Goal: Information Seeking & Learning: Learn about a topic

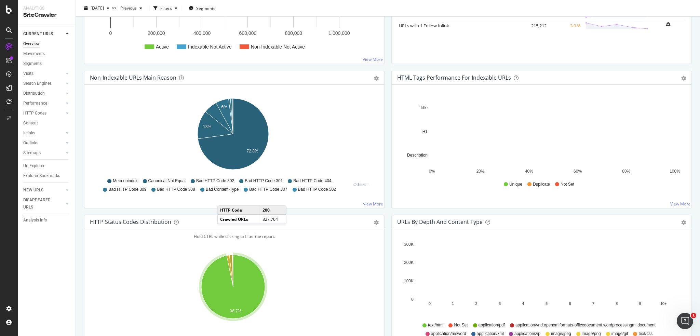
scroll to position [141, 0]
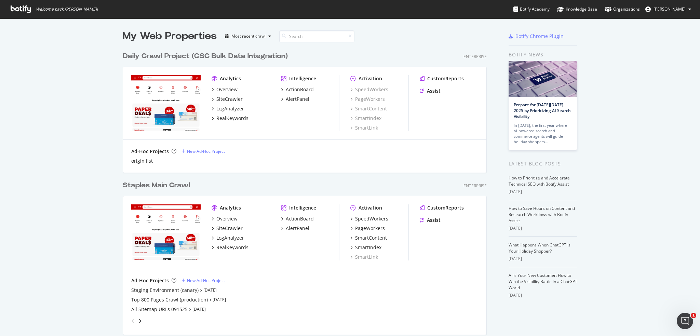
scroll to position [533, 364]
click at [531, 177] on link "How to Prioritize and Accelerate Technical SEO with Botify Assist" at bounding box center [538, 181] width 61 height 12
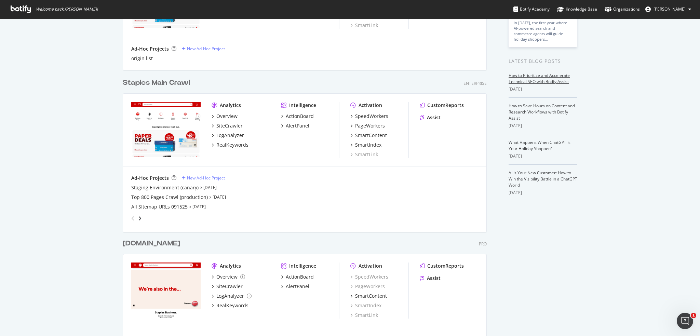
scroll to position [205, 0]
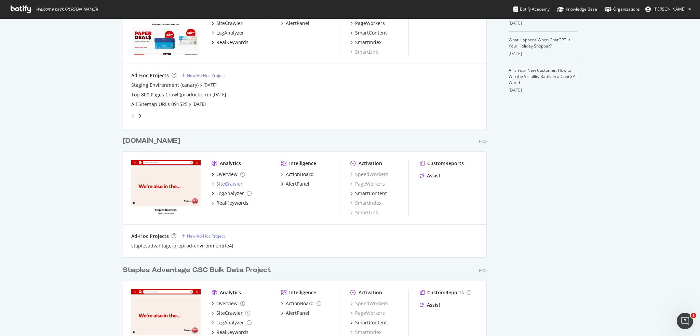
click at [221, 183] on div "SiteCrawler" at bounding box center [229, 183] width 26 height 7
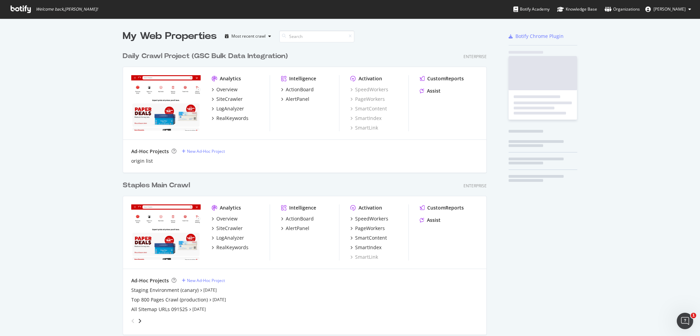
scroll to position [533, 364]
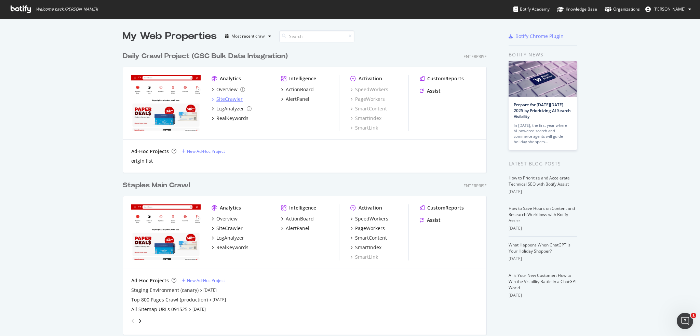
click at [229, 100] on div "SiteCrawler" at bounding box center [229, 99] width 26 height 7
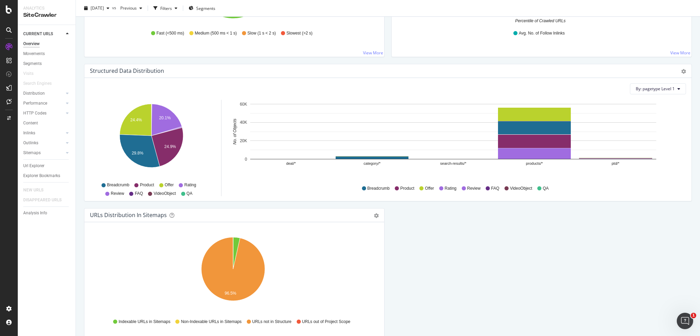
scroll to position [654, 0]
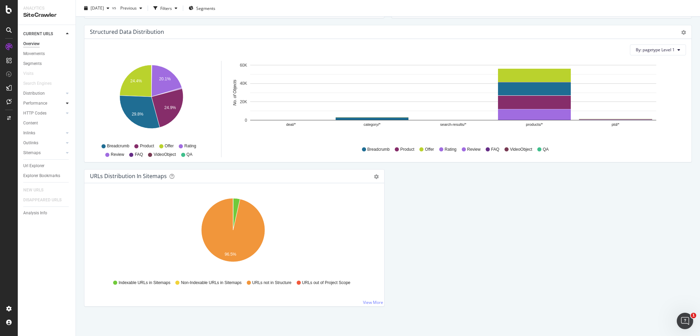
click at [66, 102] on icon at bounding box center [67, 103] width 3 height 4
click at [70, 104] on div at bounding box center [67, 103] width 7 height 7
click at [34, 45] on div "Overview" at bounding box center [31, 43] width 16 height 7
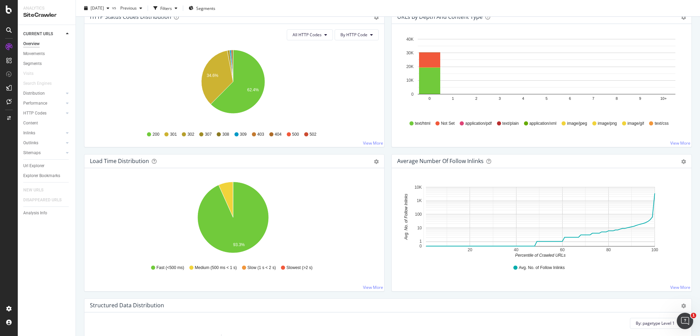
scroll to position [244, 0]
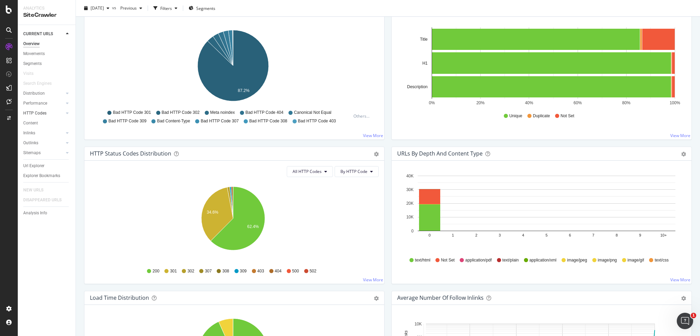
click at [61, 112] on div at bounding box center [60, 113] width 7 height 7
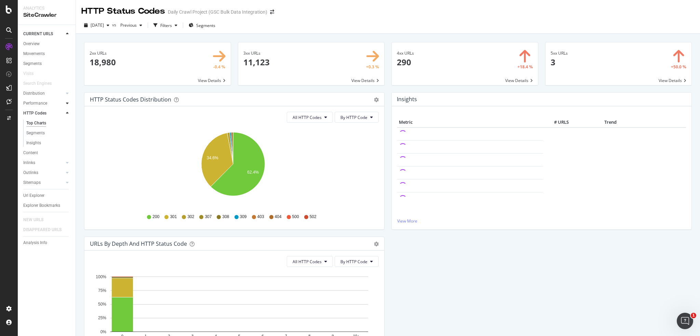
click at [68, 103] on icon at bounding box center [67, 103] width 3 height 4
click at [39, 113] on div "Top Charts" at bounding box center [36, 113] width 20 height 7
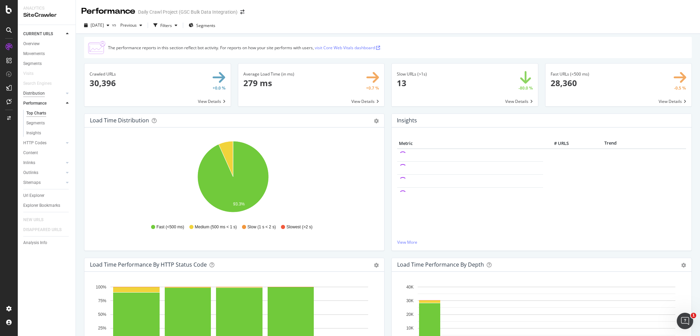
click at [34, 95] on div "Distribution" at bounding box center [34, 93] width 22 height 7
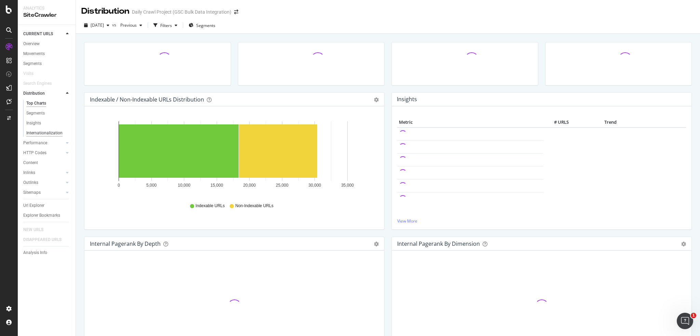
click at [41, 133] on div "Internationalization" at bounding box center [44, 132] width 36 height 7
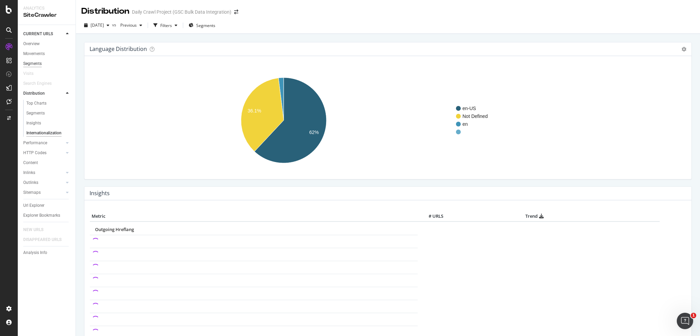
click at [34, 64] on div "Segments" at bounding box center [32, 63] width 18 height 7
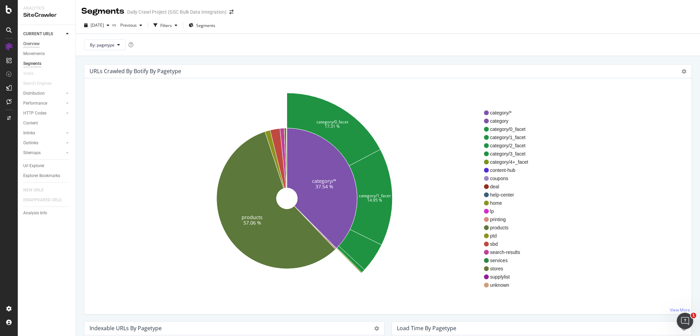
click at [33, 43] on div "Overview" at bounding box center [31, 43] width 16 height 7
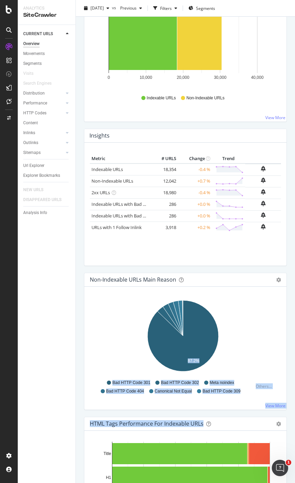
scroll to position [158, 0]
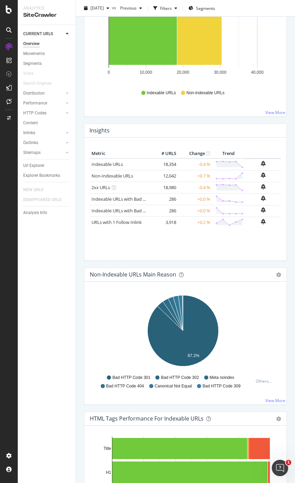
click at [54, 335] on div "CURRENT URLS Overview Movements Segments Visits Search Engines Distribution Top…" at bounding box center [47, 254] width 58 height 458
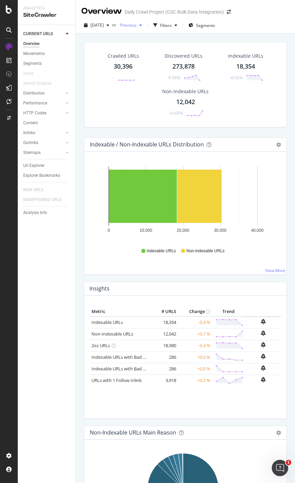
click at [145, 23] on div "Previous" at bounding box center [131, 25] width 27 height 10
click at [215, 26] on span "Segments" at bounding box center [205, 26] width 19 height 6
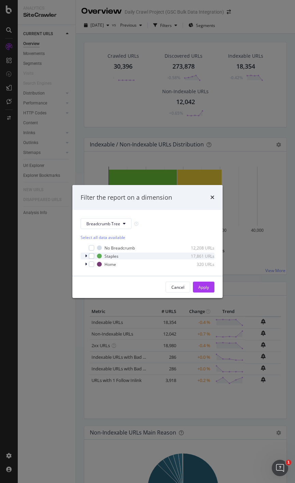
click at [86, 256] on icon "modal" at bounding box center [86, 256] width 2 height 4
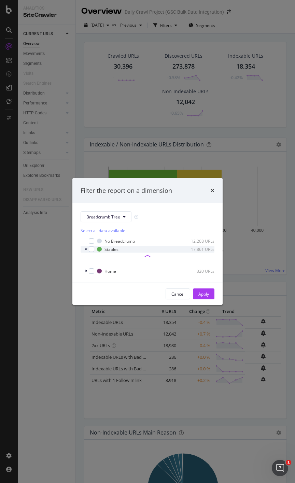
click at [86, 250] on icon "modal" at bounding box center [86, 249] width 3 height 4
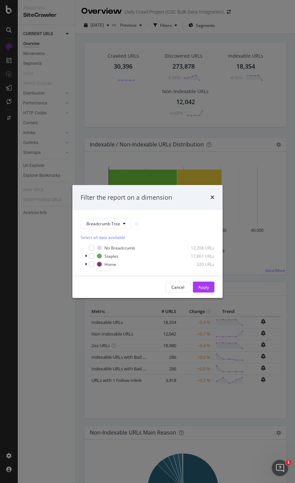
click at [210, 198] on div "Filter the report on a dimension" at bounding box center [148, 197] width 134 height 9
click at [213, 198] on icon "times" at bounding box center [212, 197] width 4 height 5
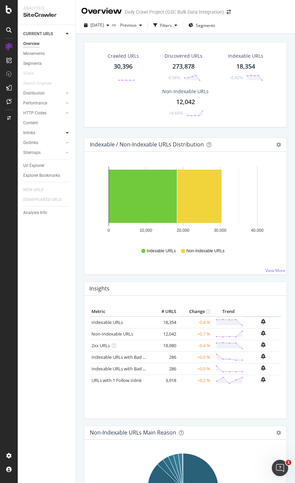
click at [67, 132] on icon at bounding box center [67, 133] width 3 height 4
click at [37, 142] on div "Top Charts" at bounding box center [36, 142] width 20 height 7
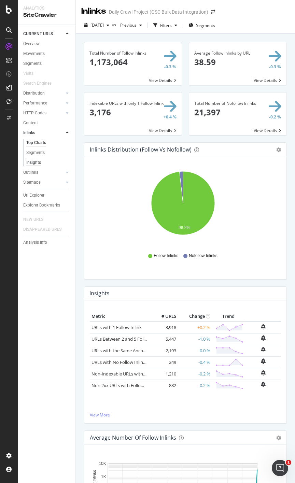
click at [36, 163] on div "Insights" at bounding box center [33, 162] width 15 height 7
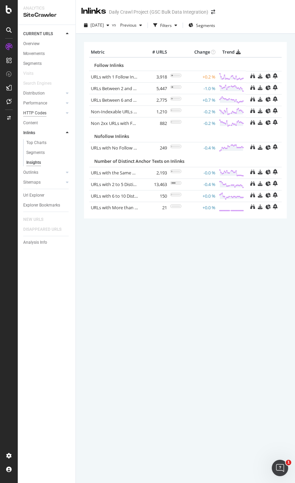
click at [32, 113] on div "HTTP Codes" at bounding box center [34, 113] width 23 height 7
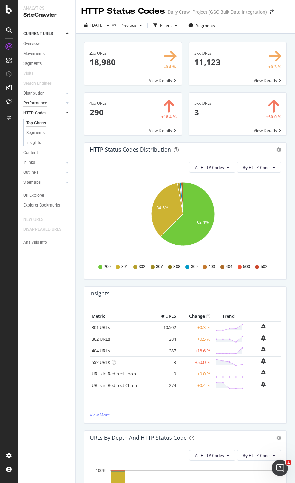
click at [29, 103] on div "Performance" at bounding box center [35, 103] width 24 height 7
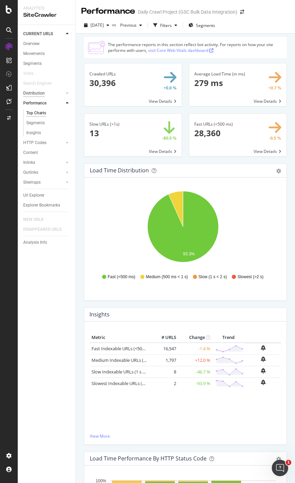
click at [35, 91] on div "Distribution" at bounding box center [34, 93] width 22 height 7
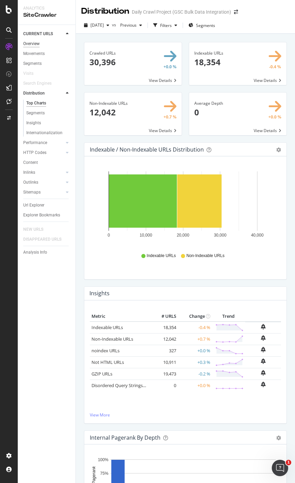
click at [35, 45] on div "Overview" at bounding box center [31, 43] width 16 height 7
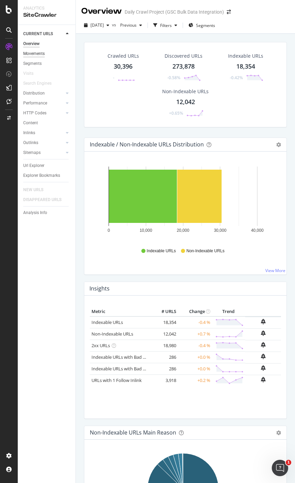
click at [33, 56] on div "Movements" at bounding box center [34, 53] width 22 height 7
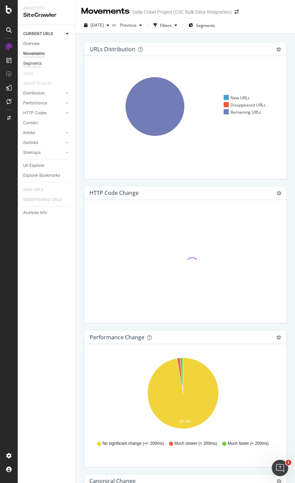
click at [34, 61] on div "Segments" at bounding box center [32, 63] width 18 height 7
